Goal: Task Accomplishment & Management: Manage account settings

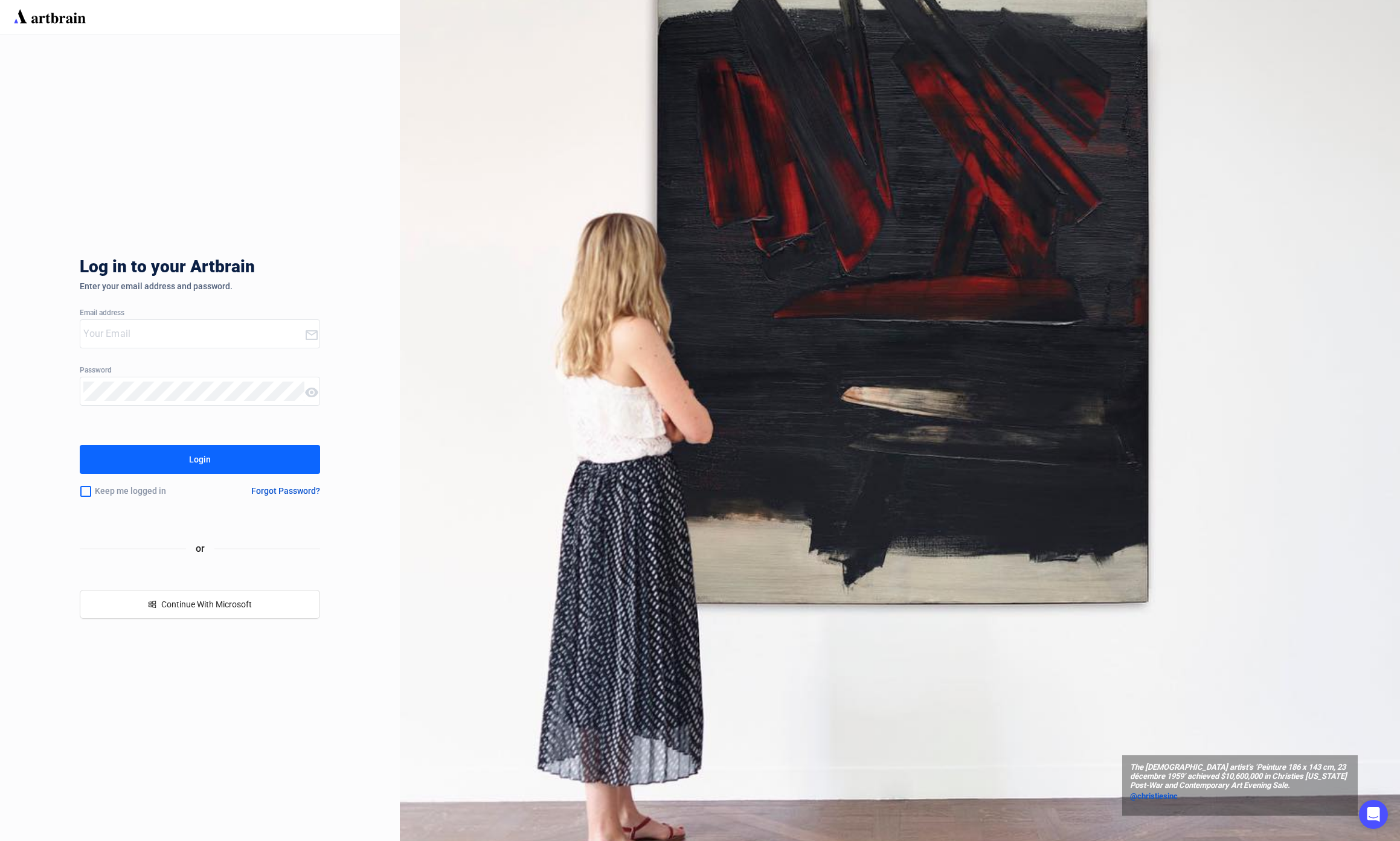
type input "[EMAIL_ADDRESS][DOMAIN_NAME]"
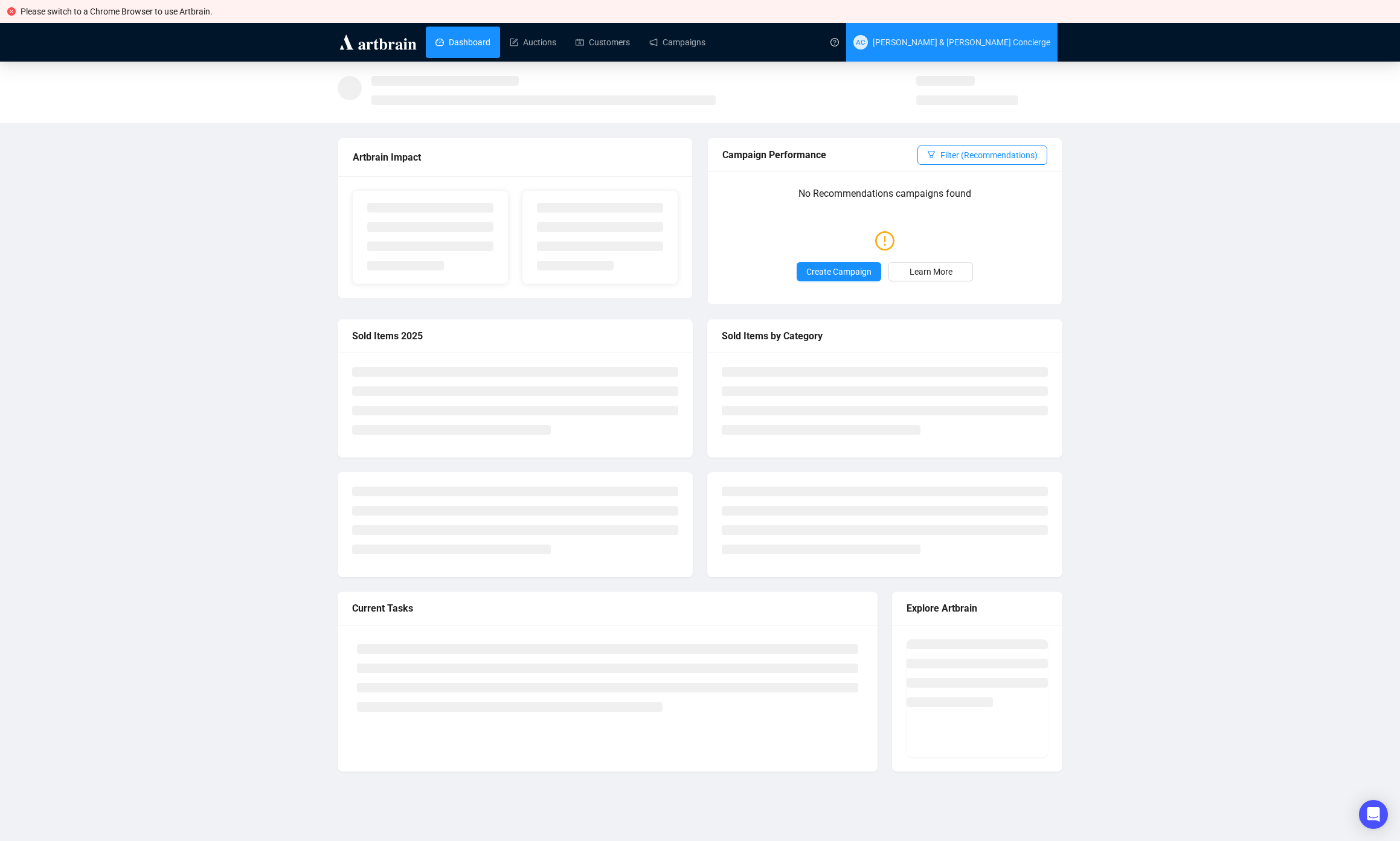
click at [955, 32] on span "[PERSON_NAME] & [PERSON_NAME] Concierge" at bounding box center [952, 42] width 197 height 39
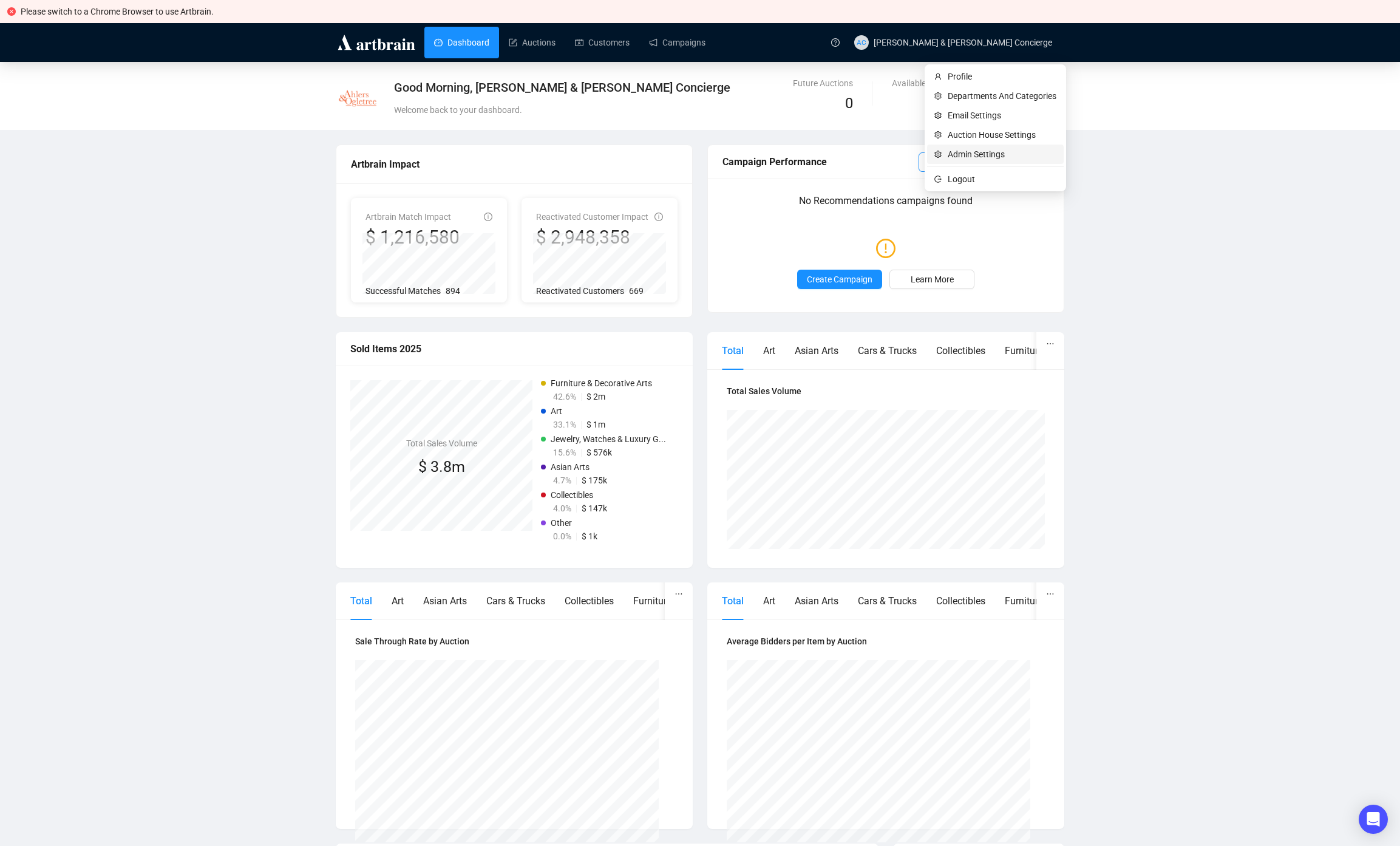
click at [962, 161] on li "Admin Settings" at bounding box center [995, 154] width 136 height 19
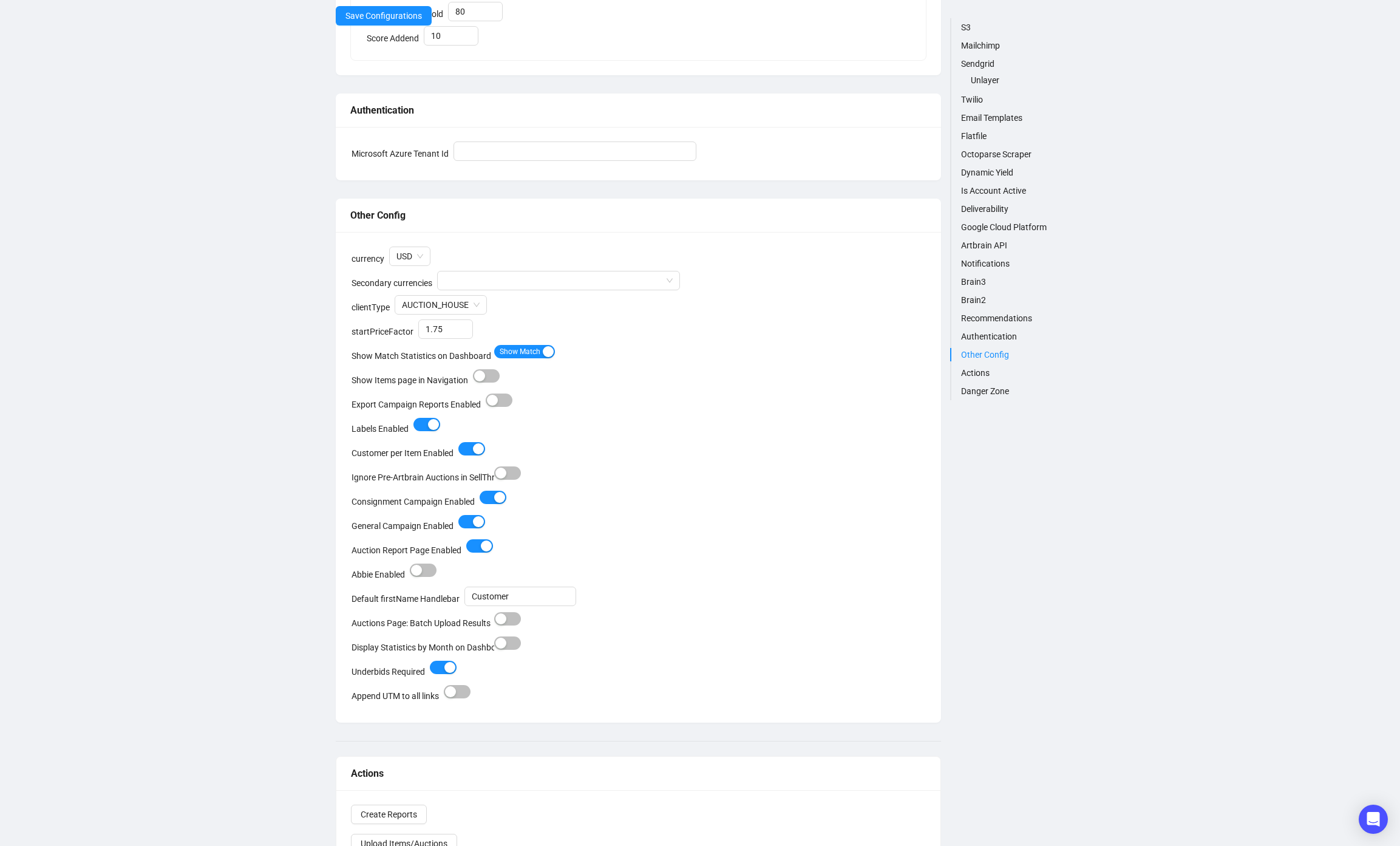
scroll to position [4470, 0]
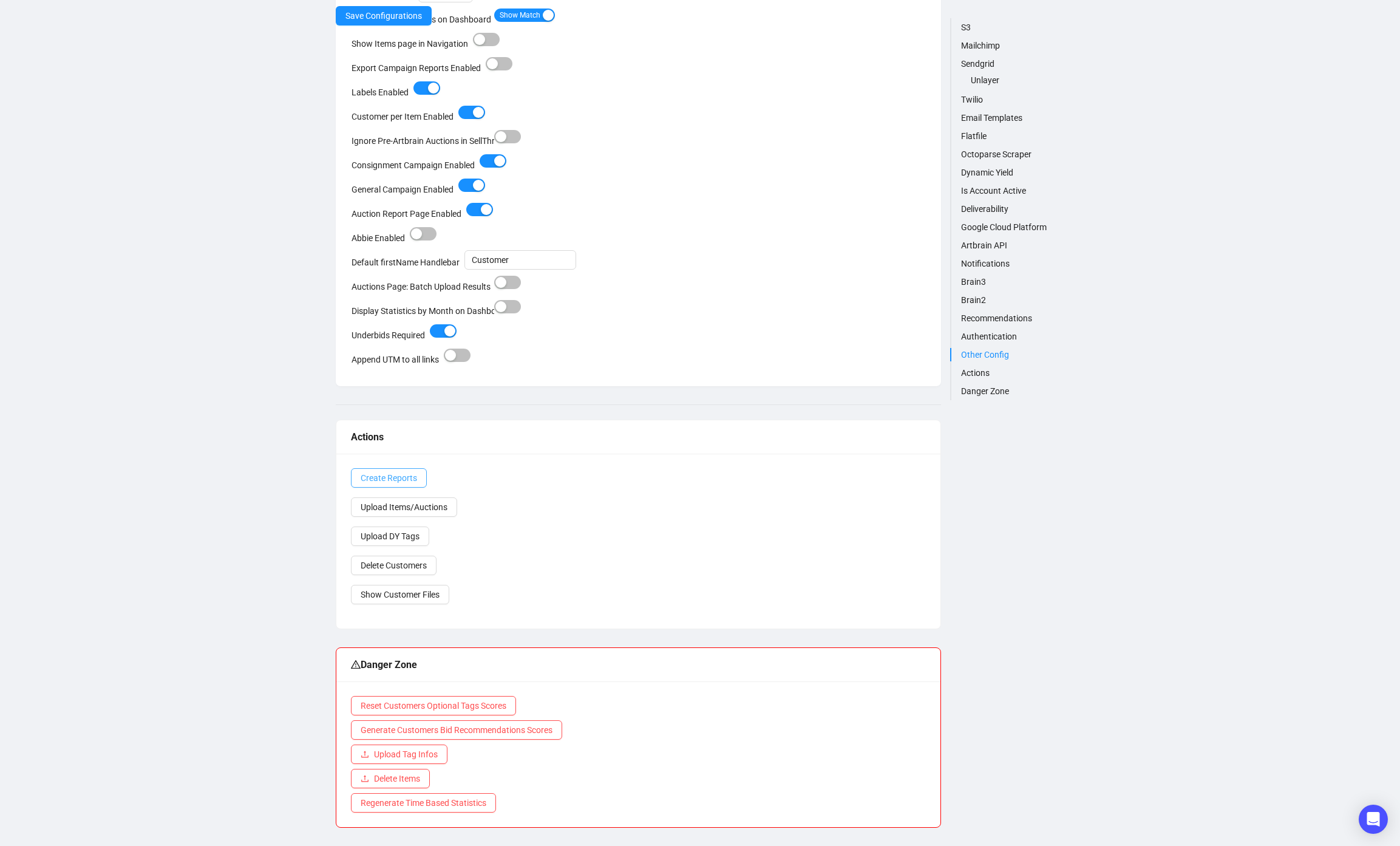
click at [405, 487] on button "Create Reports" at bounding box center [389, 477] width 76 height 19
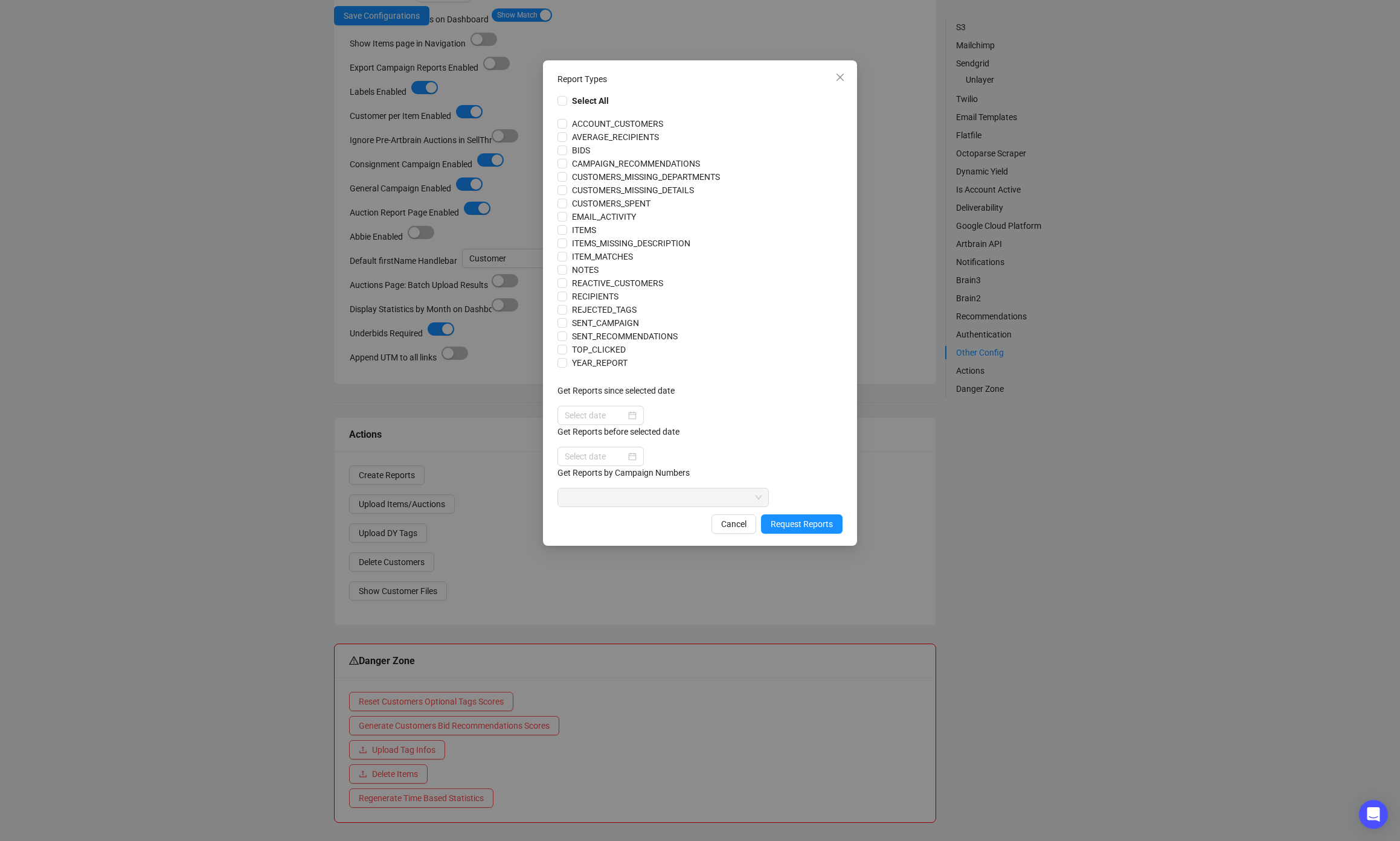
click at [1203, 462] on div "Report Types Select All ACCOUNT_CUSTOMERS AVERAGE_RECIPIENTS BIDS CAMPAIGN_RECO…" at bounding box center [700, 420] width 1400 height 841
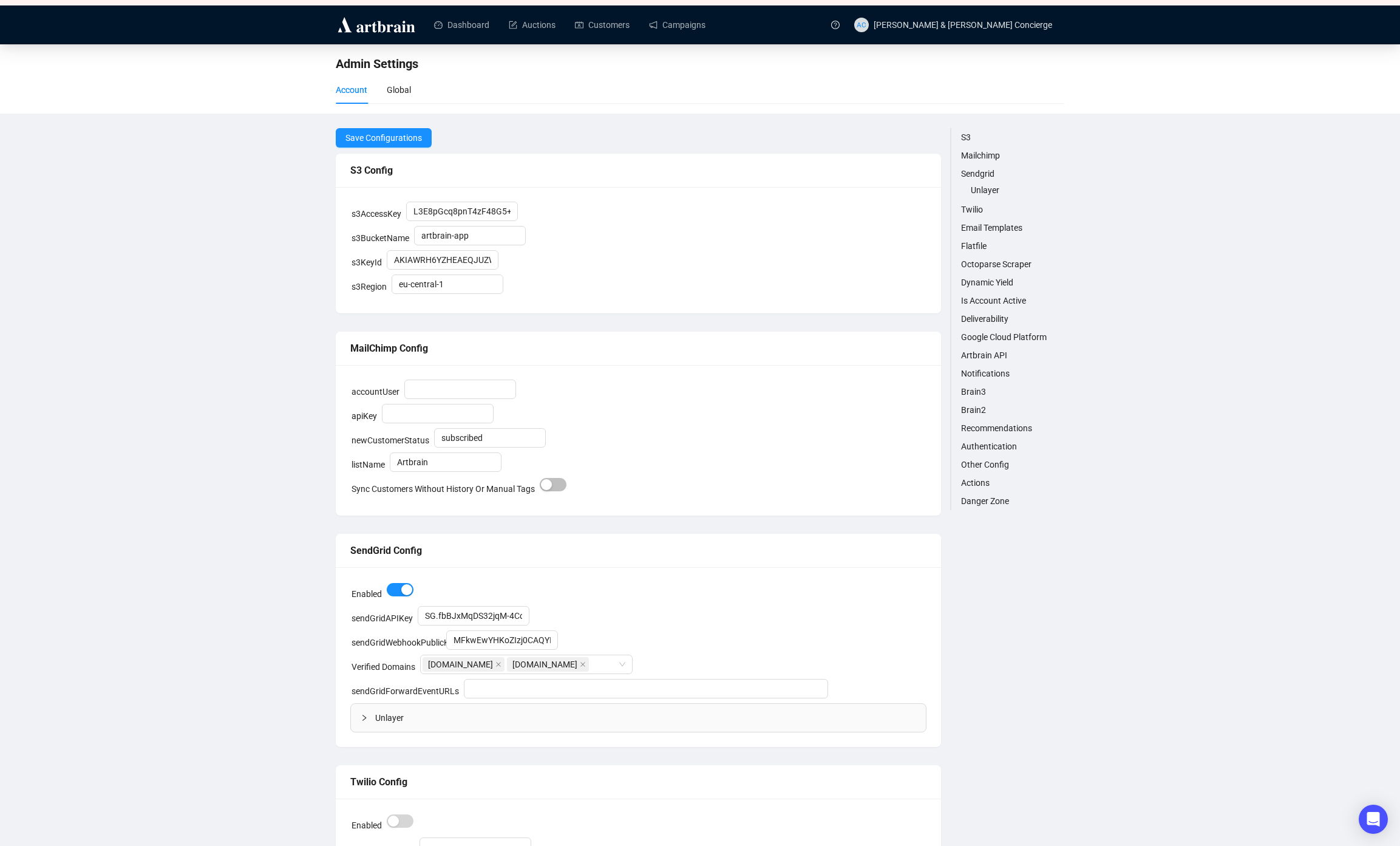
scroll to position [0, 0]
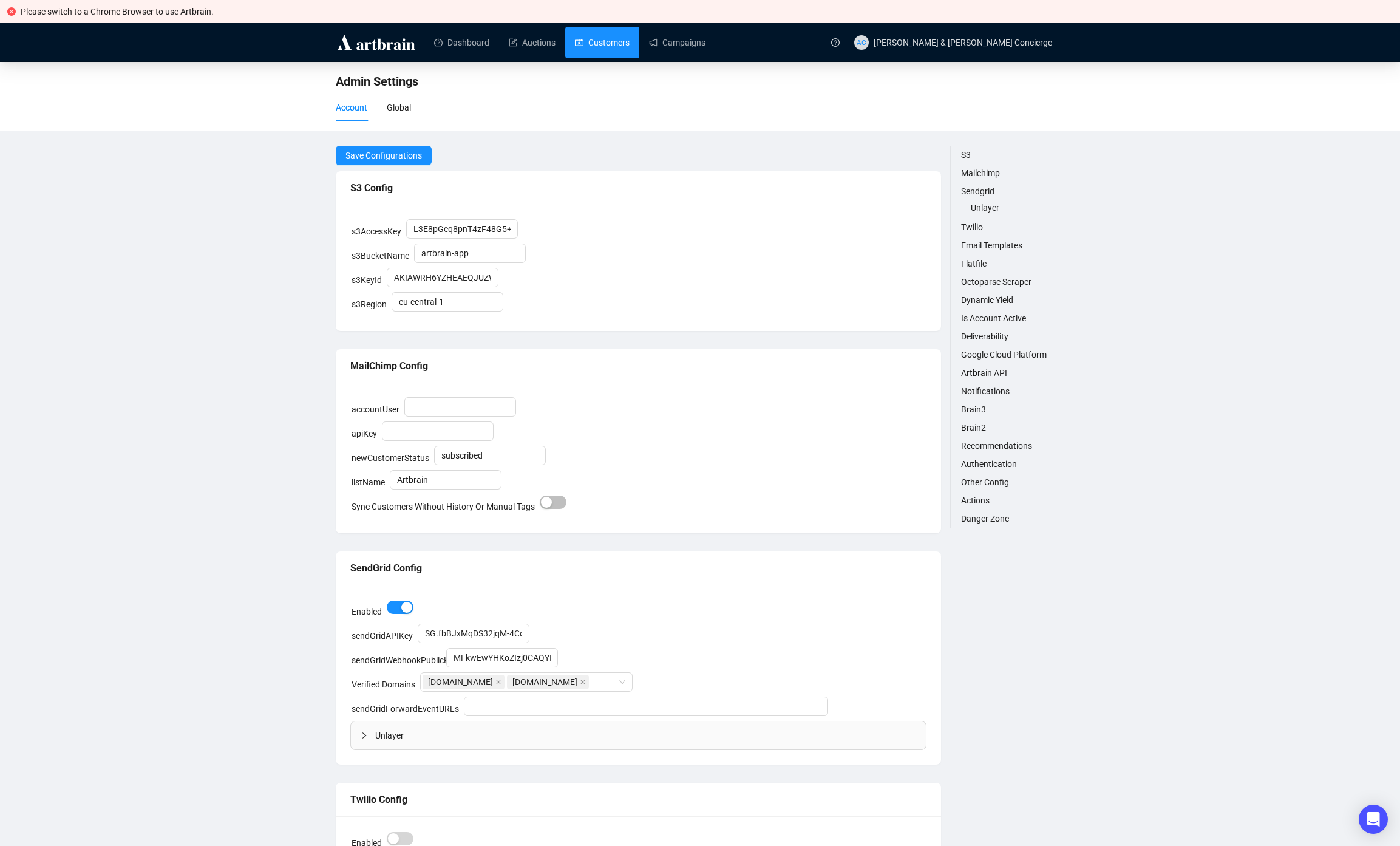
click at [607, 42] on link "Customers" at bounding box center [602, 43] width 55 height 32
